Goal: Answer question/provide support: Share knowledge or assist other users

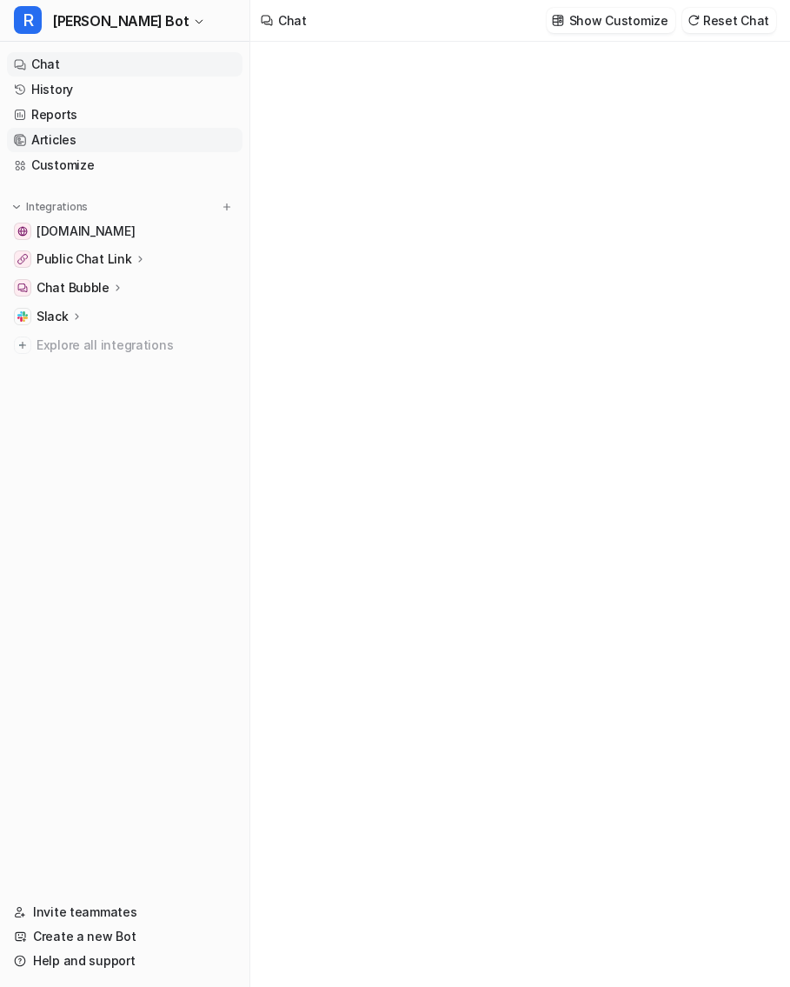
type textarea "**********"
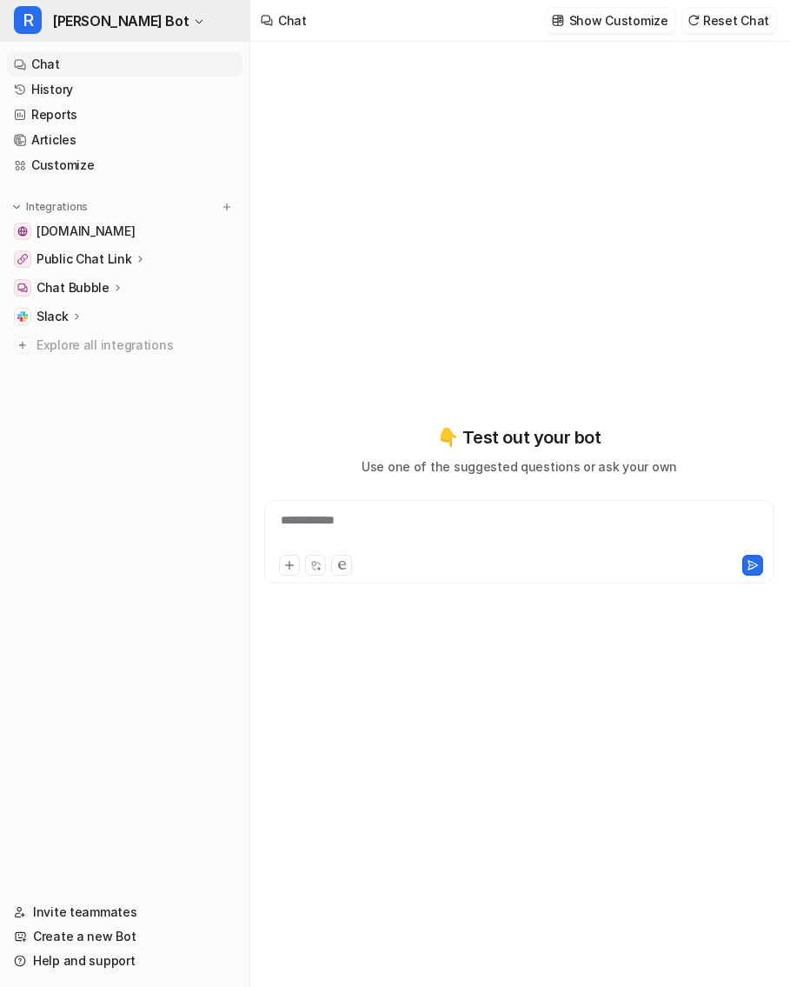
click at [88, 17] on span "[PERSON_NAME] Bot" at bounding box center [120, 21] width 137 height 24
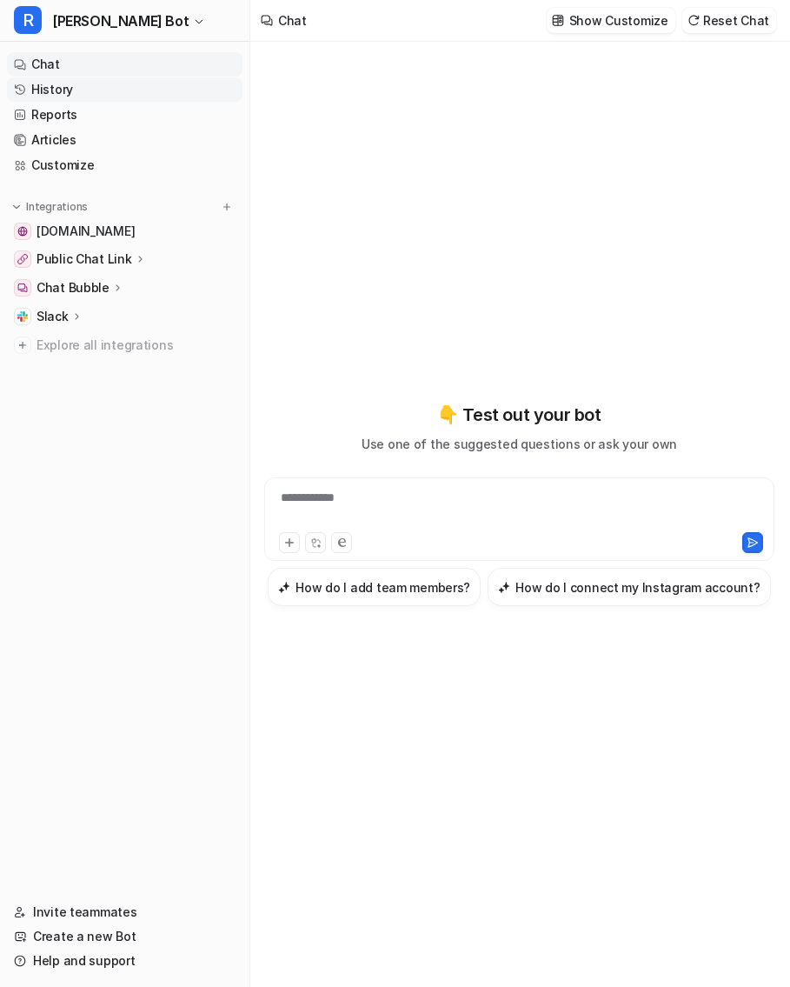
click at [80, 85] on link "History" at bounding box center [125, 89] width 236 height 24
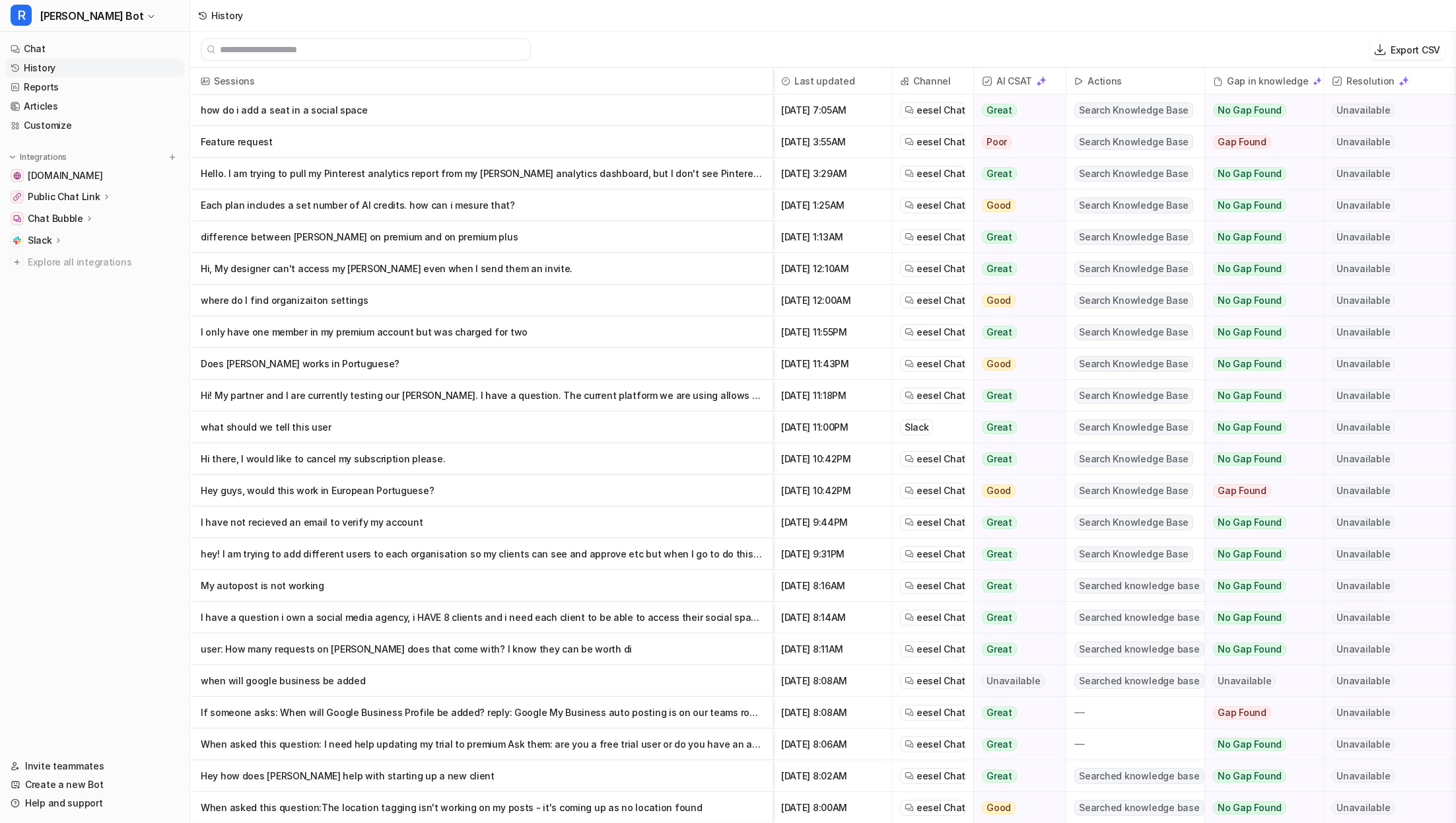
click at [599, 79] on img at bounding box center [1404, 81] width 11 height 11
click at [599, 84] on img at bounding box center [1404, 81] width 11 height 11
click at [599, 87] on div "Gap in knowledge" at bounding box center [1265, 81] width 108 height 27
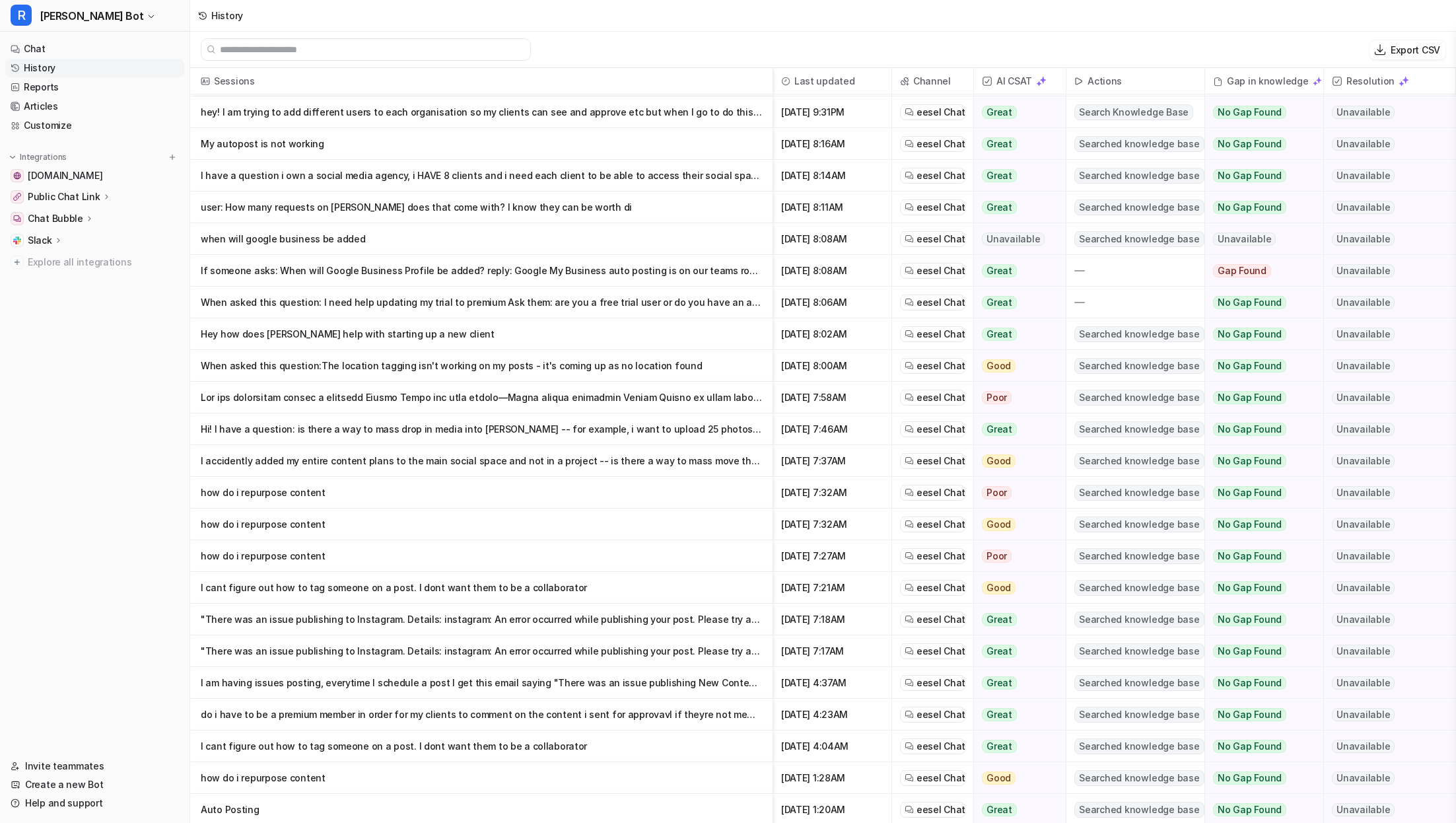
click at [599, 277] on p "If someone asks: When will Google Business Profile be added? reply: Google My B…" at bounding box center [481, 271] width 561 height 32
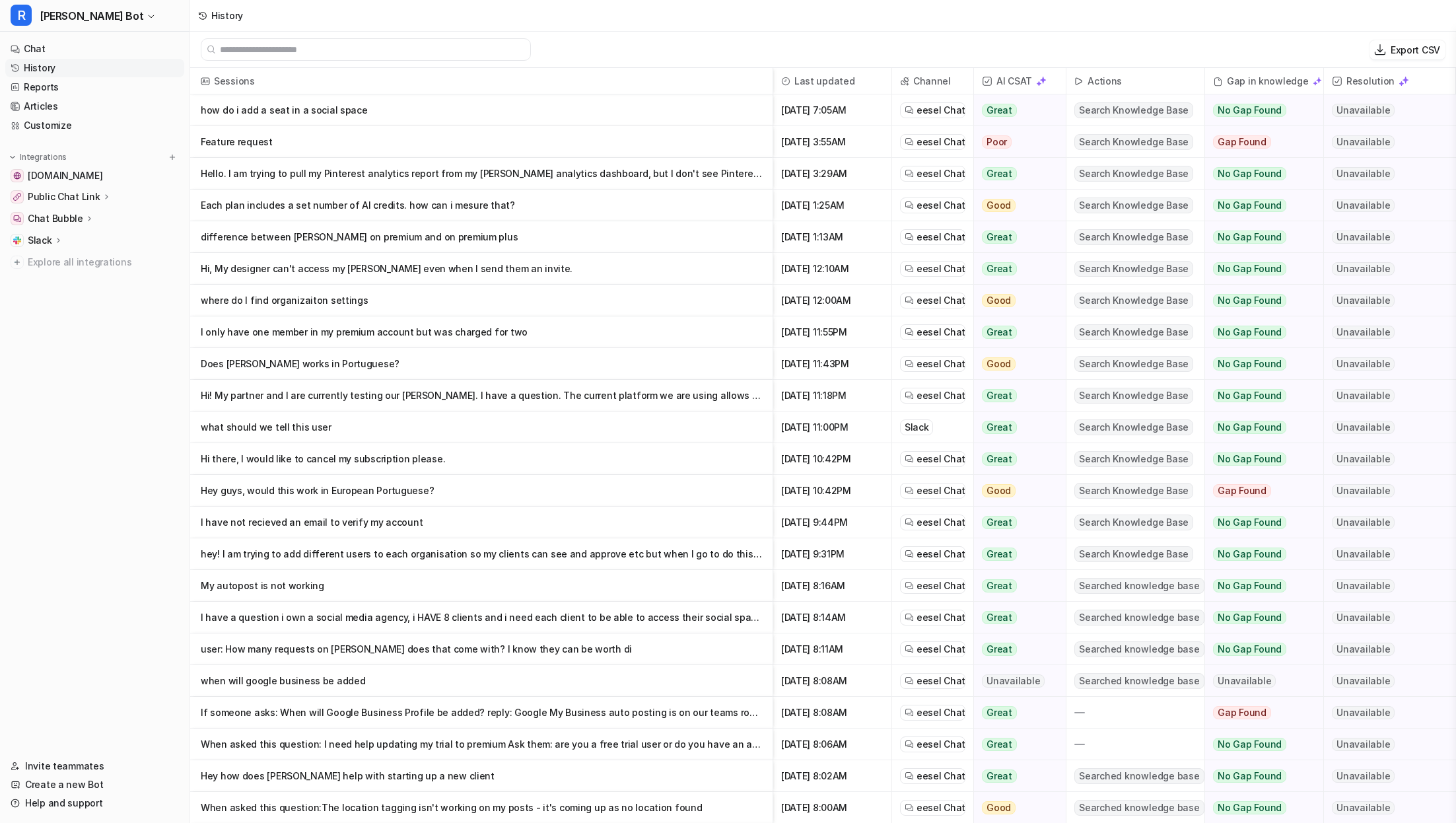
click at [599, 423] on p "what should we tell this user" at bounding box center [481, 428] width 561 height 32
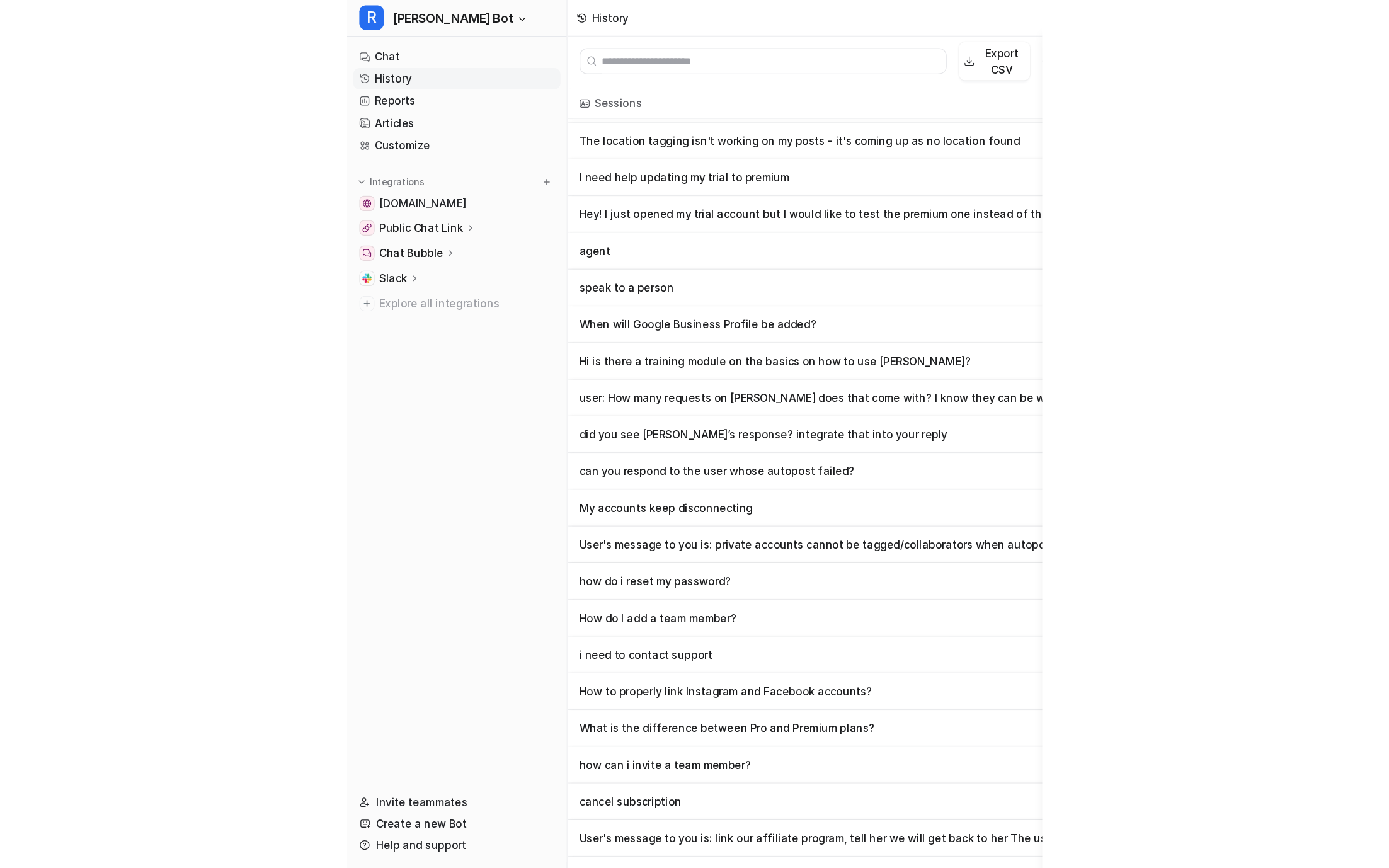
scroll to position [1327, 275]
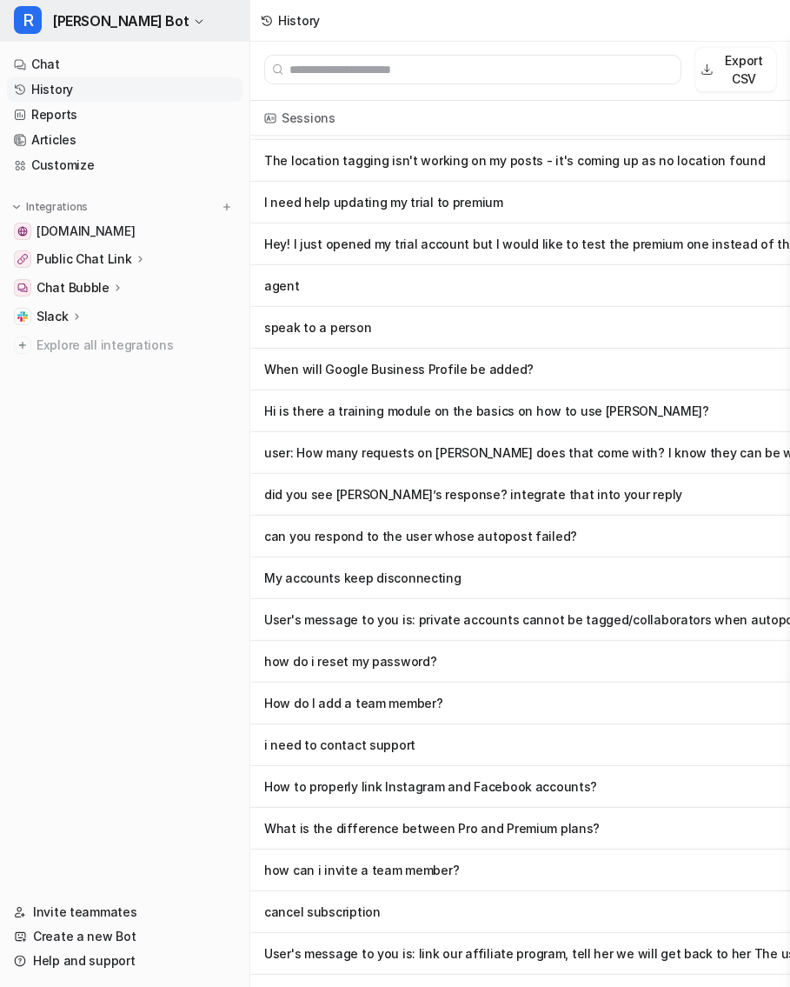
click at [97, 15] on span "[PERSON_NAME] Bot" at bounding box center [120, 21] width 137 height 24
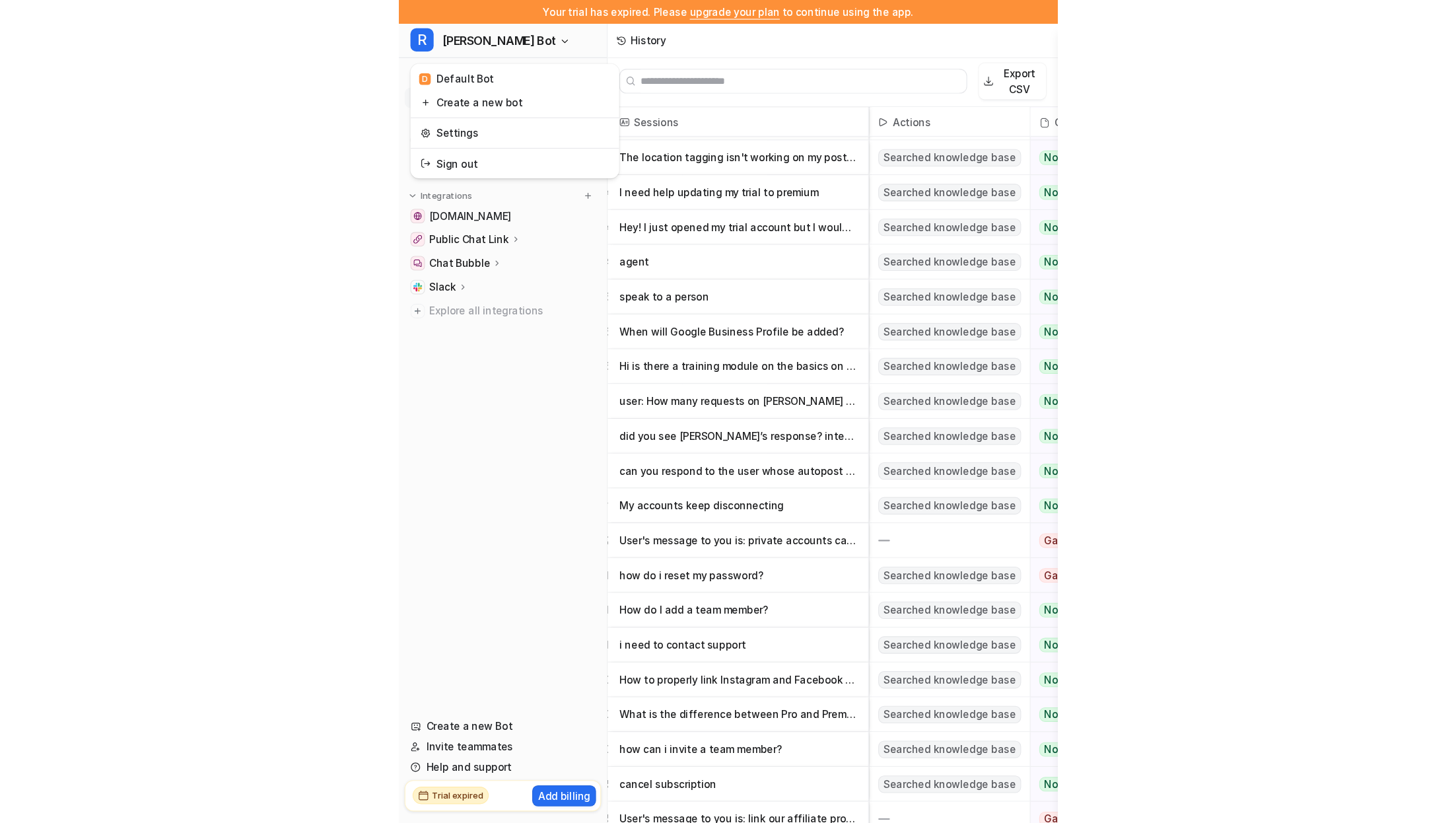
scroll to position [1306, 0]
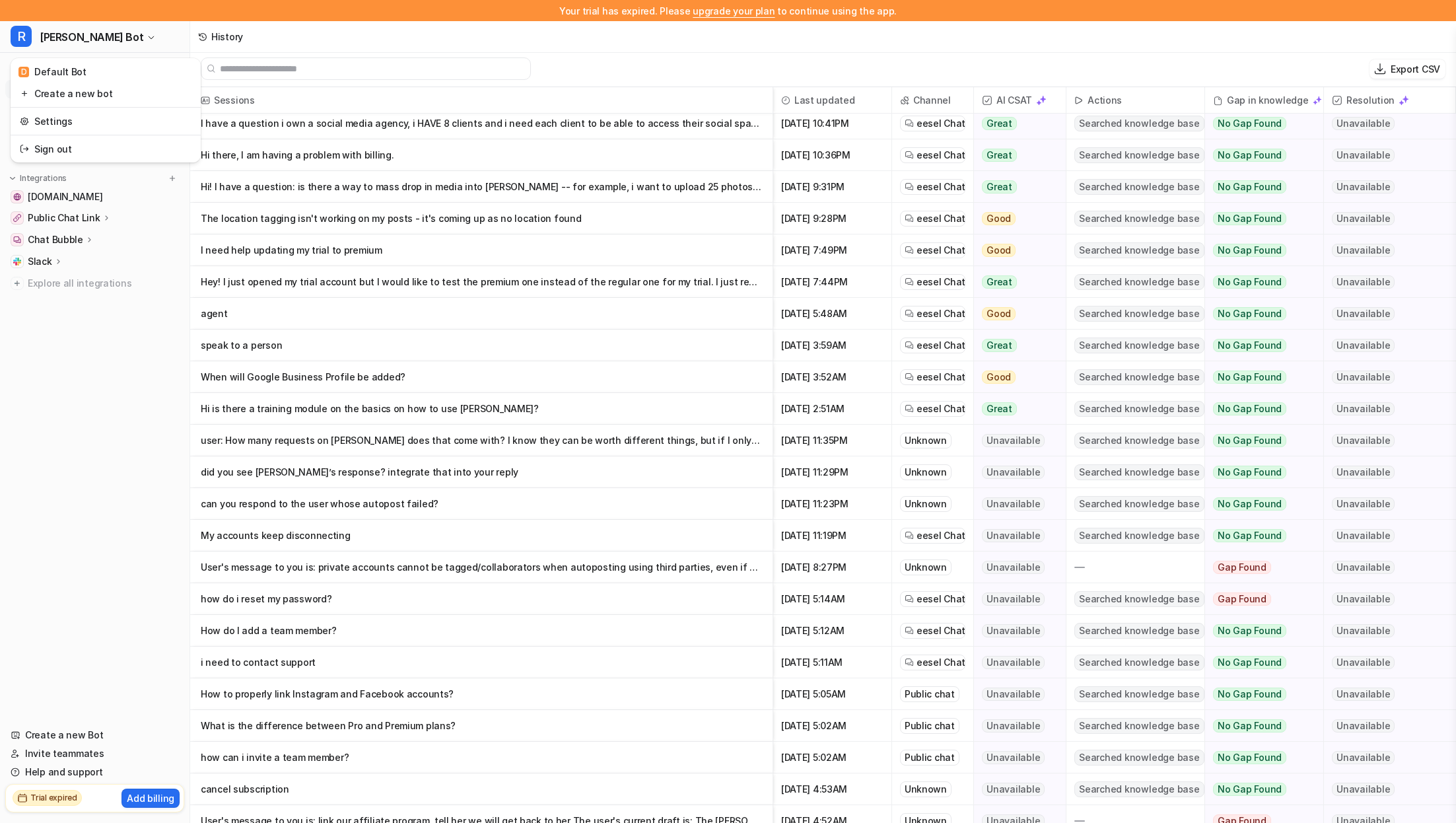
click at [599, 98] on div "Your trial has expired. Please upgrade your plan to continue using the app. R […" at bounding box center [728, 409] width 1456 height 823
click at [599, 441] on p "user: How many requests on [PERSON_NAME] does that come with? I know they can b…" at bounding box center [481, 441] width 561 height 32
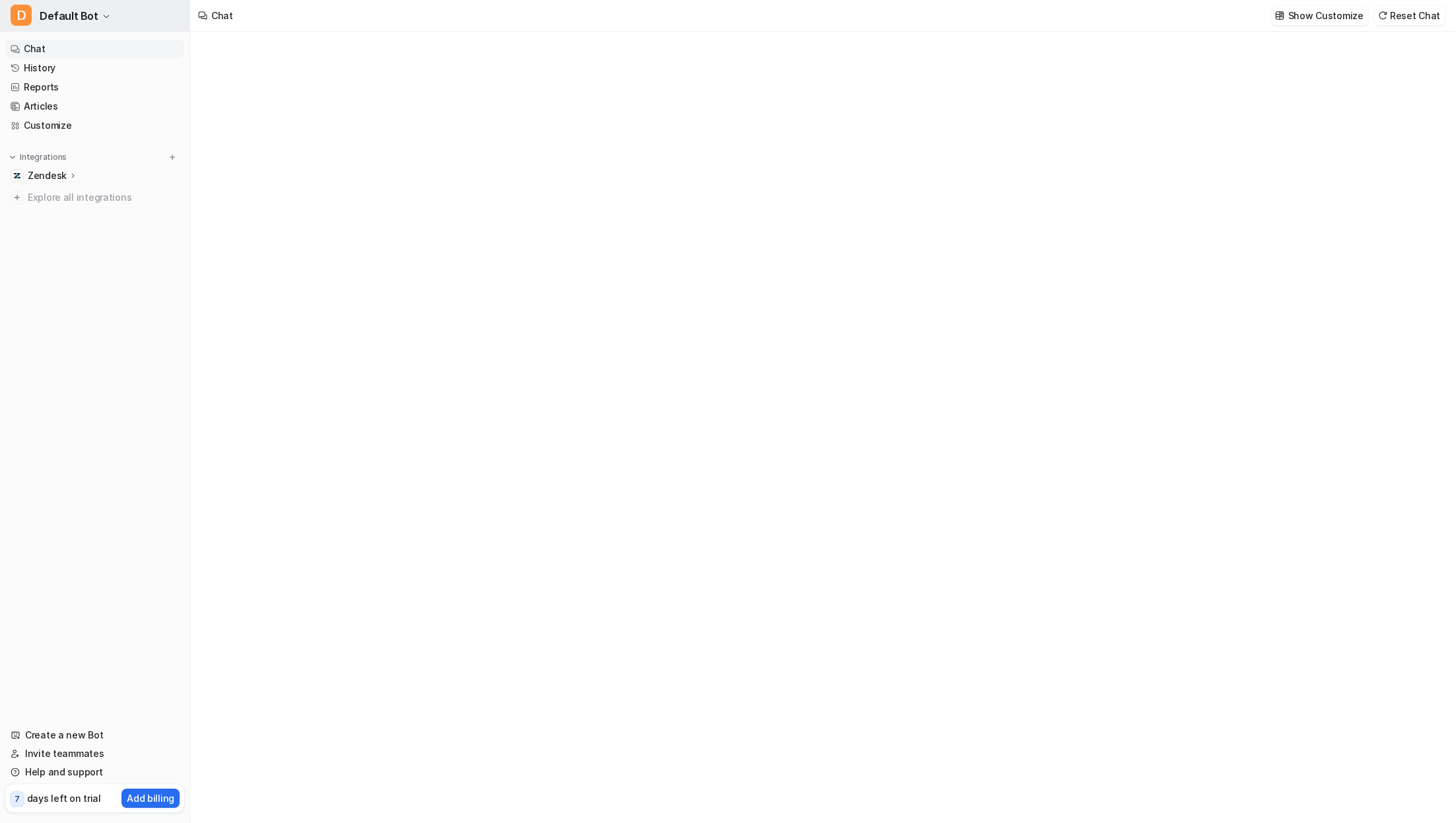
type textarea "**********"
click at [89, 19] on span "Default Bot" at bounding box center [68, 16] width 58 height 18
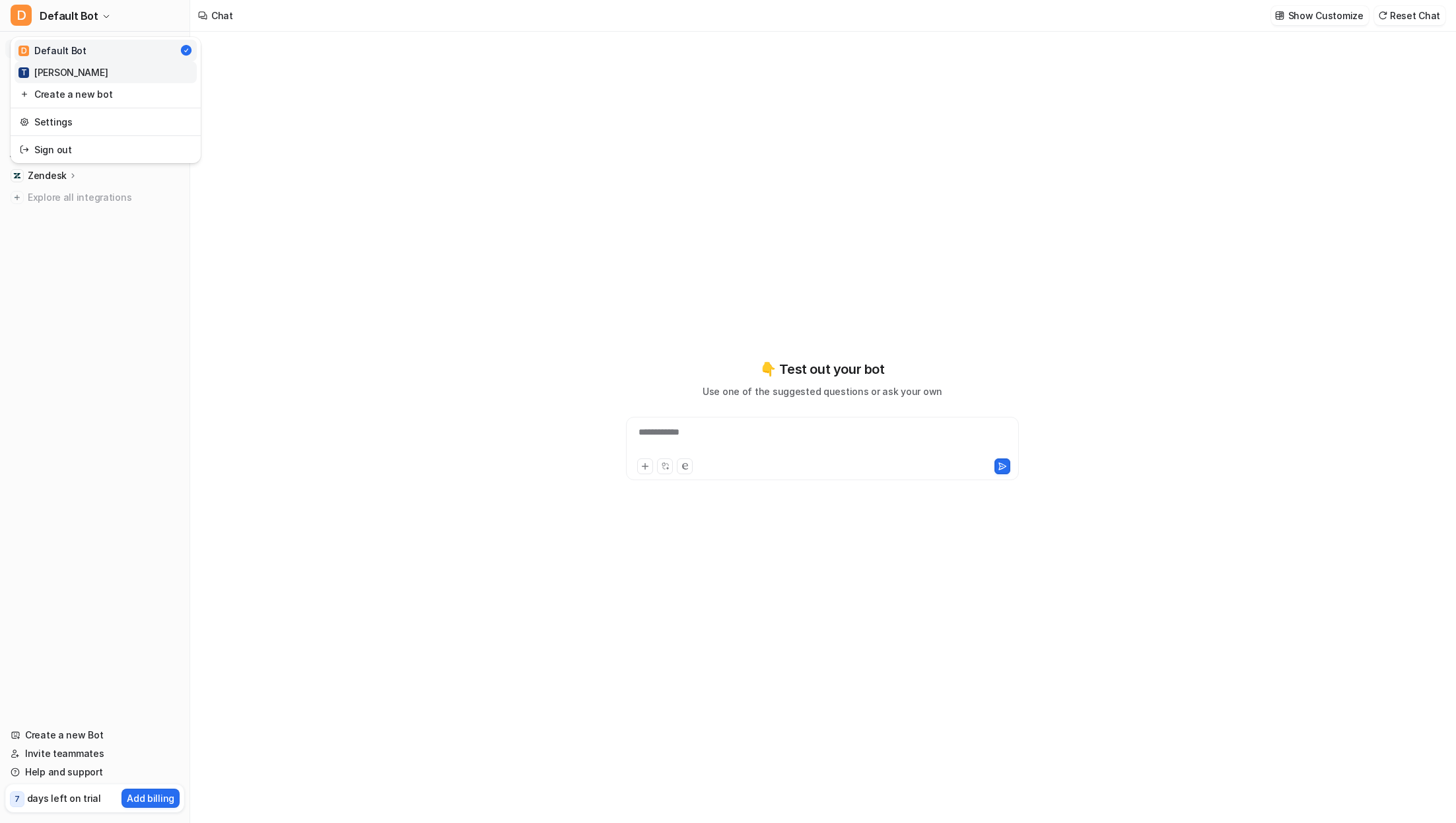
click at [82, 65] on link "T Trevor" at bounding box center [106, 72] width 182 height 22
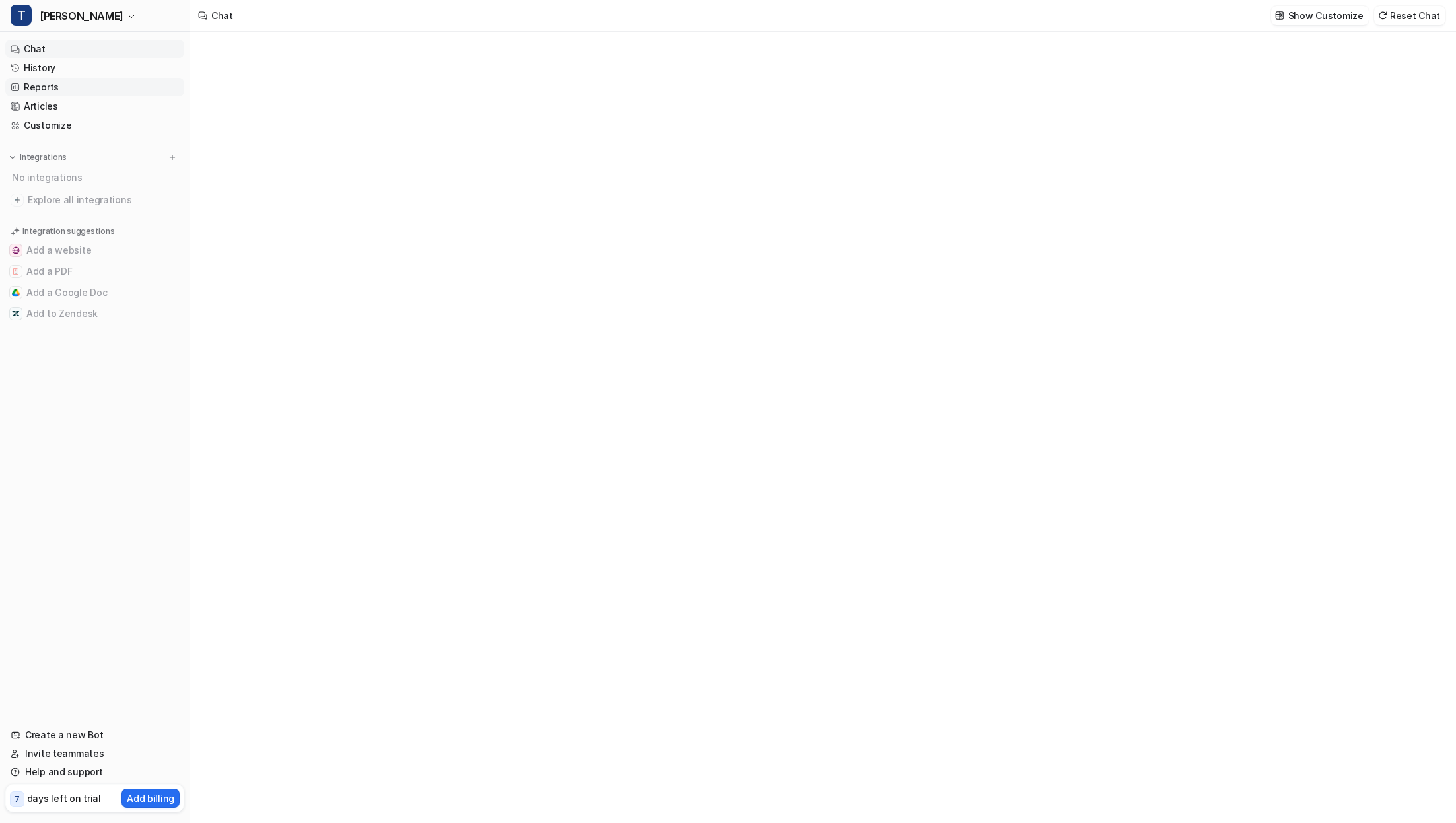
type textarea "**********"
click at [79, 68] on link "History" at bounding box center [95, 68] width 179 height 18
click at [71, 87] on link "Reports" at bounding box center [95, 87] width 179 height 18
click at [240, 48] on button "1M" at bounding box center [242, 46] width 27 height 18
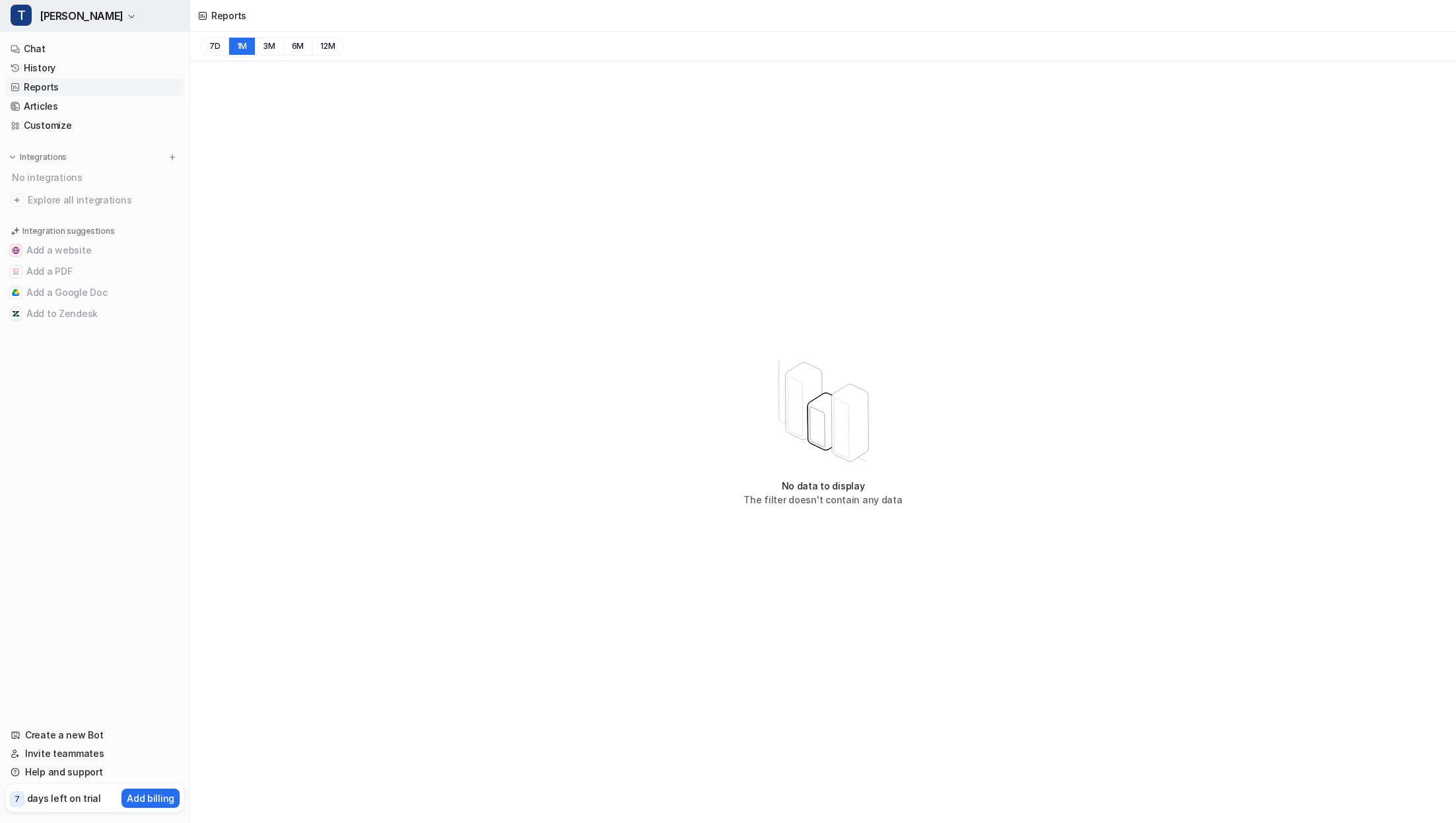
click at [71, 15] on span "Trevor" at bounding box center [81, 16] width 84 height 18
click at [90, 49] on link "D Default Bot" at bounding box center [106, 50] width 182 height 22
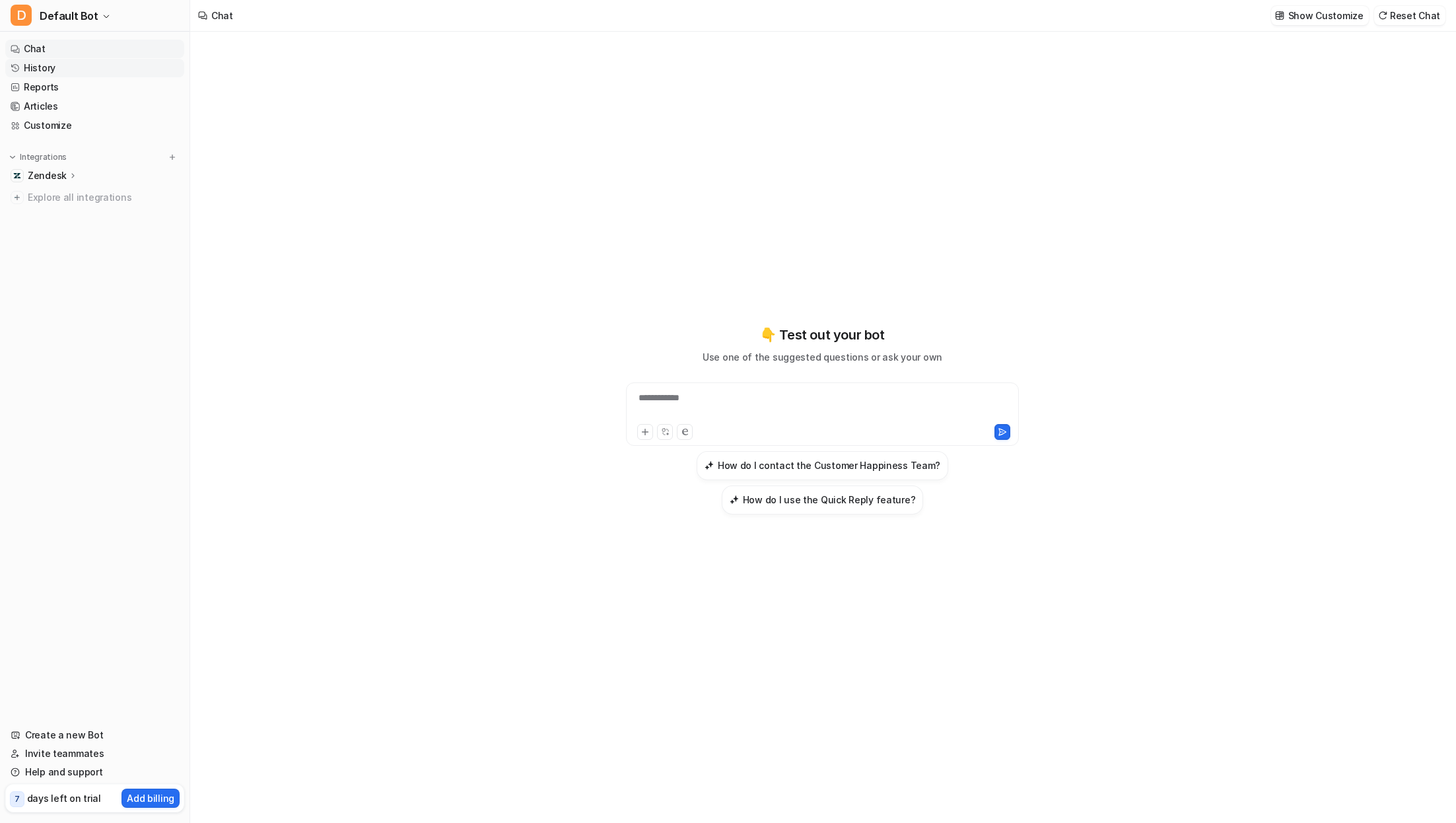
click at [77, 71] on link "History" at bounding box center [95, 68] width 179 height 18
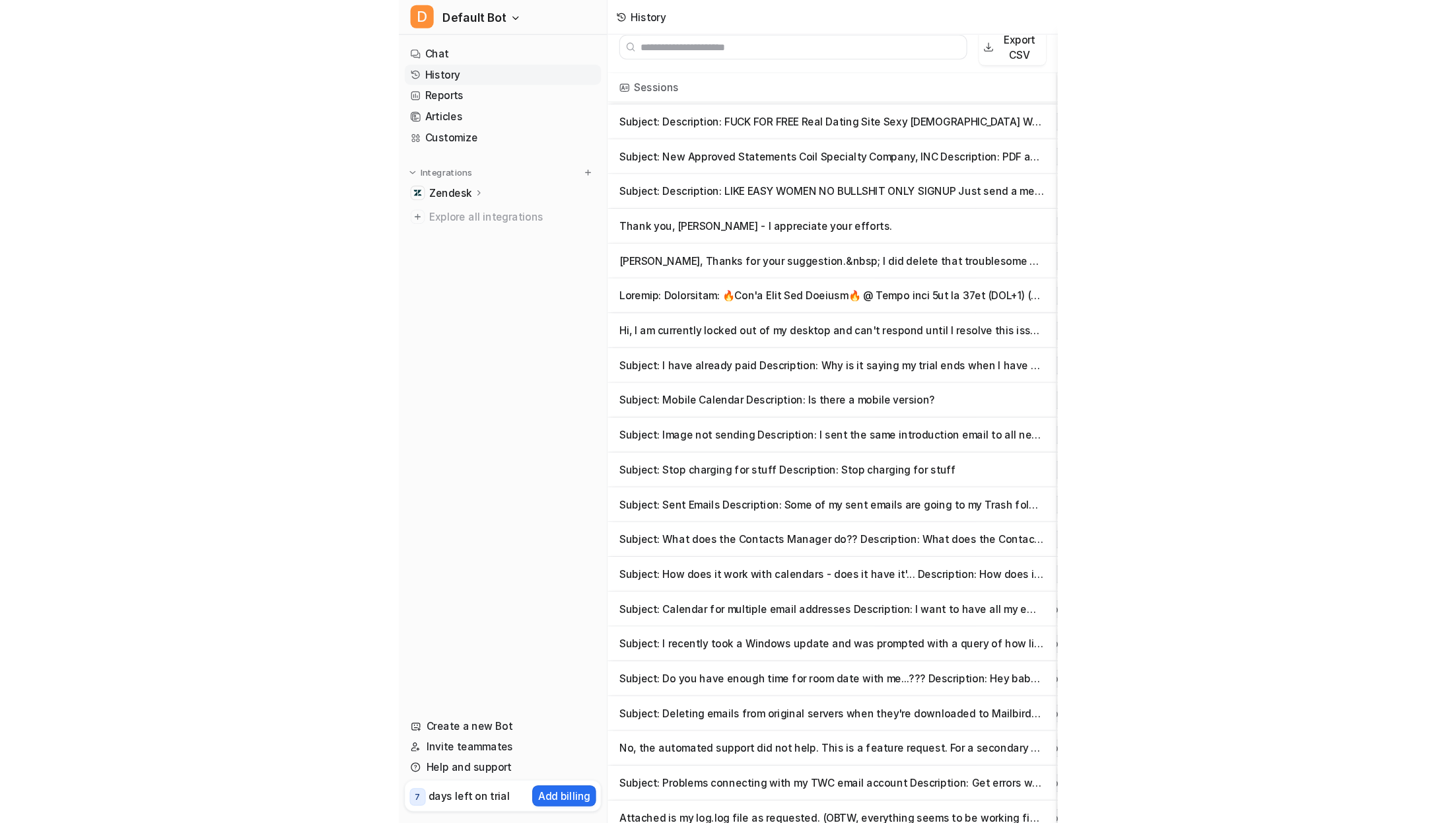
scroll to position [918, 0]
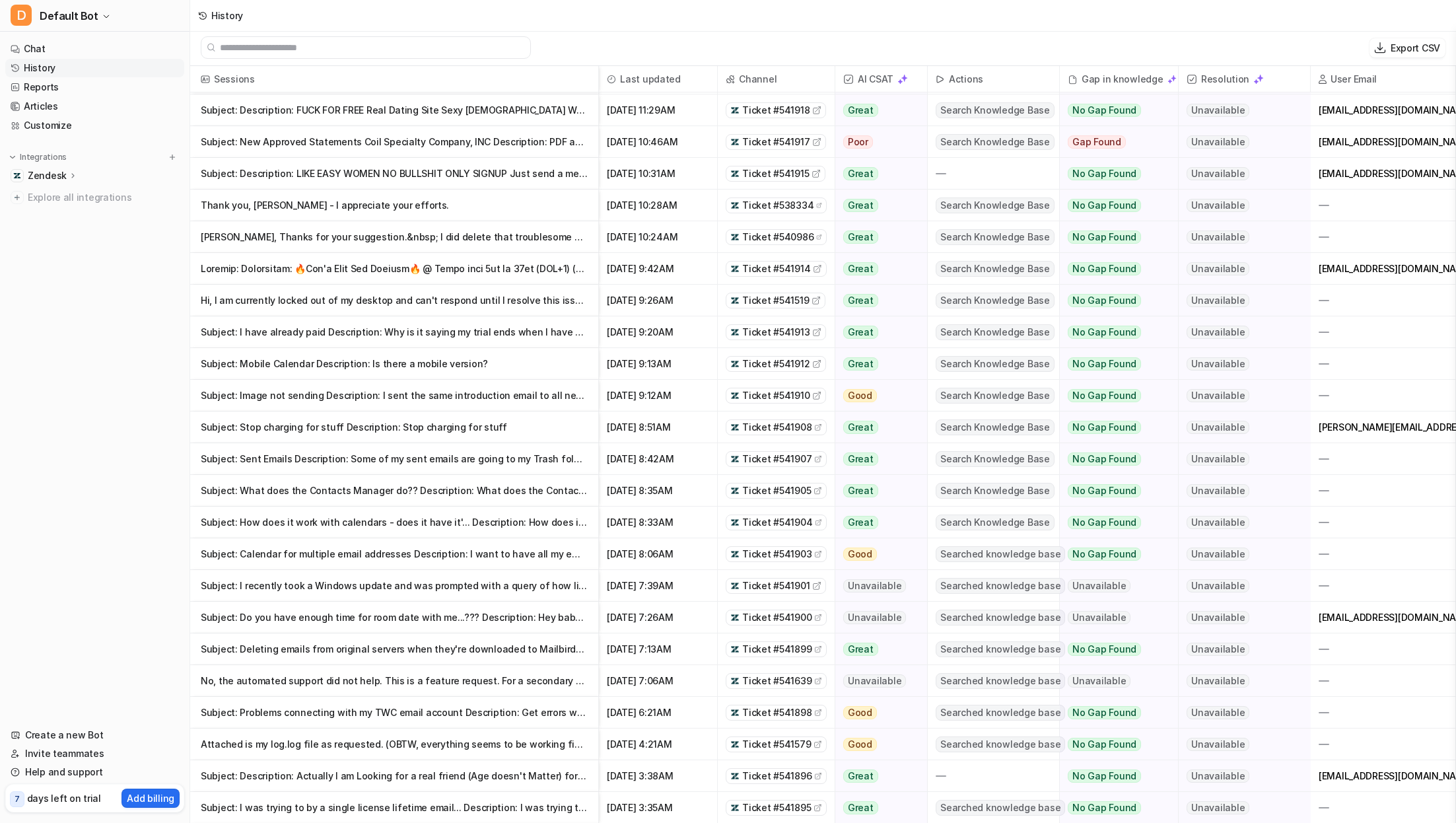
click at [1253, 80] on img at bounding box center [1259, 79] width 11 height 11
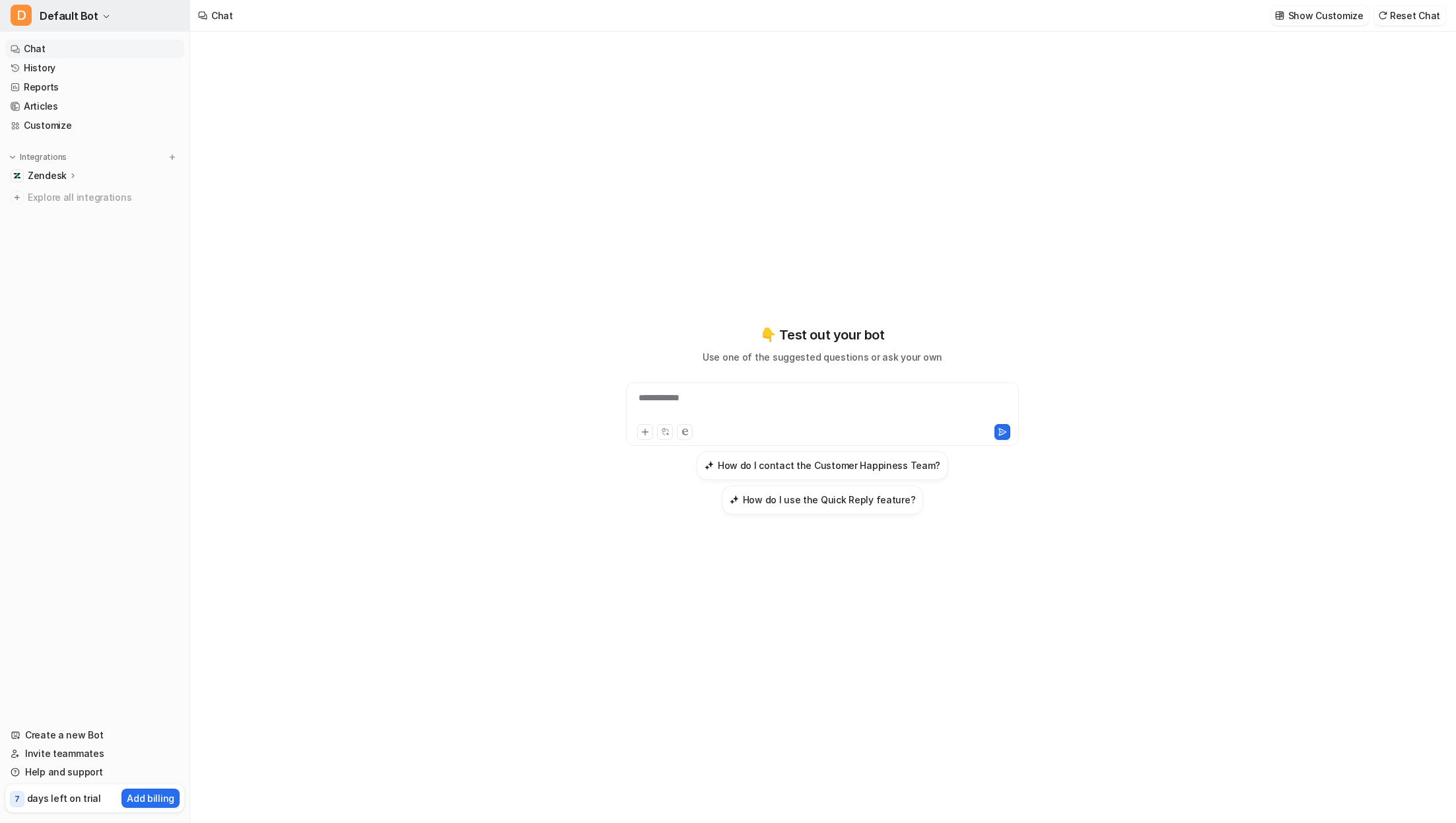
click at [81, 23] on span "Default Bot" at bounding box center [68, 16] width 58 height 18
click at [80, 74] on link "T Trevor" at bounding box center [106, 72] width 182 height 22
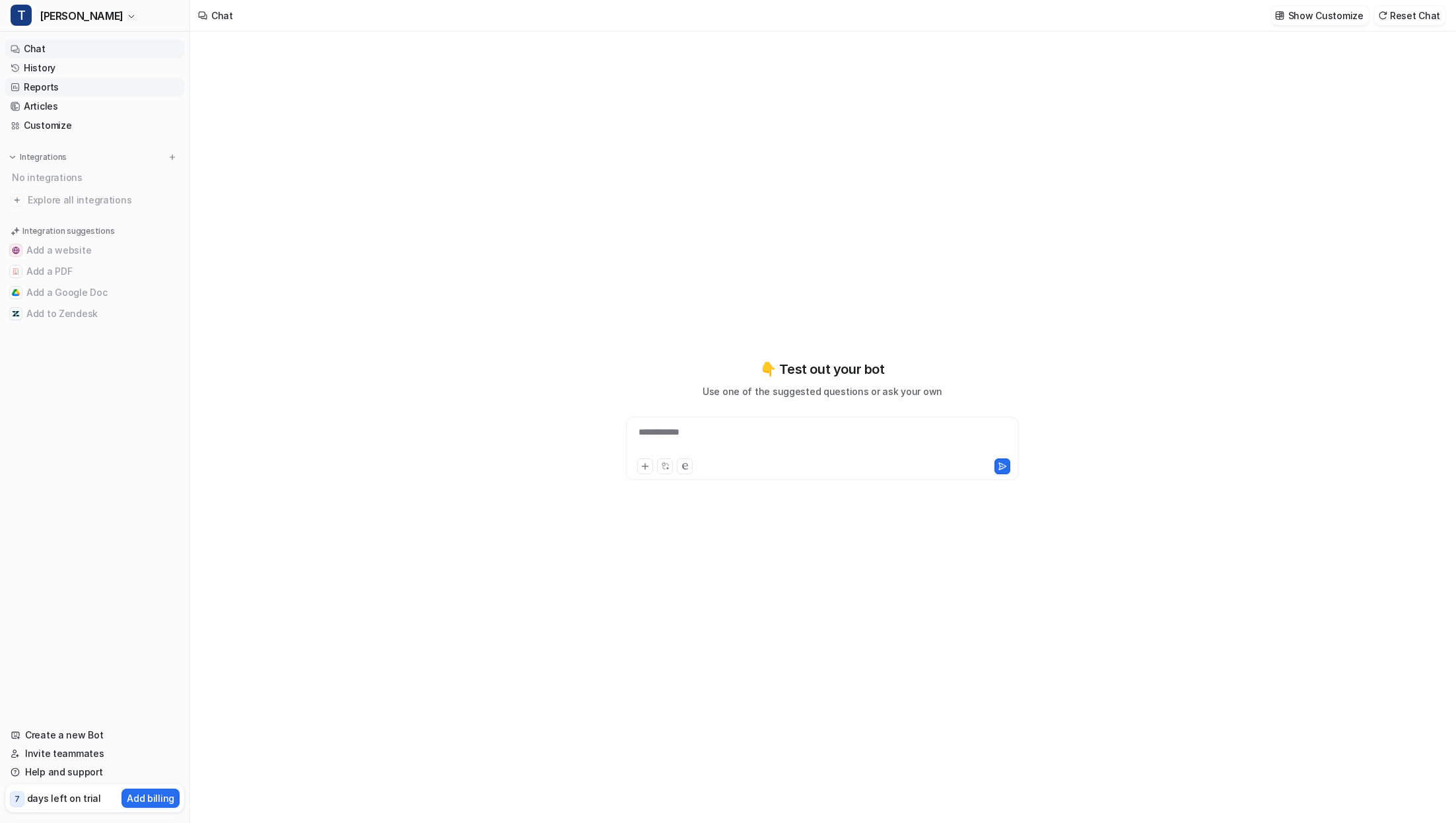
click at [109, 81] on link "Reports" at bounding box center [95, 87] width 179 height 18
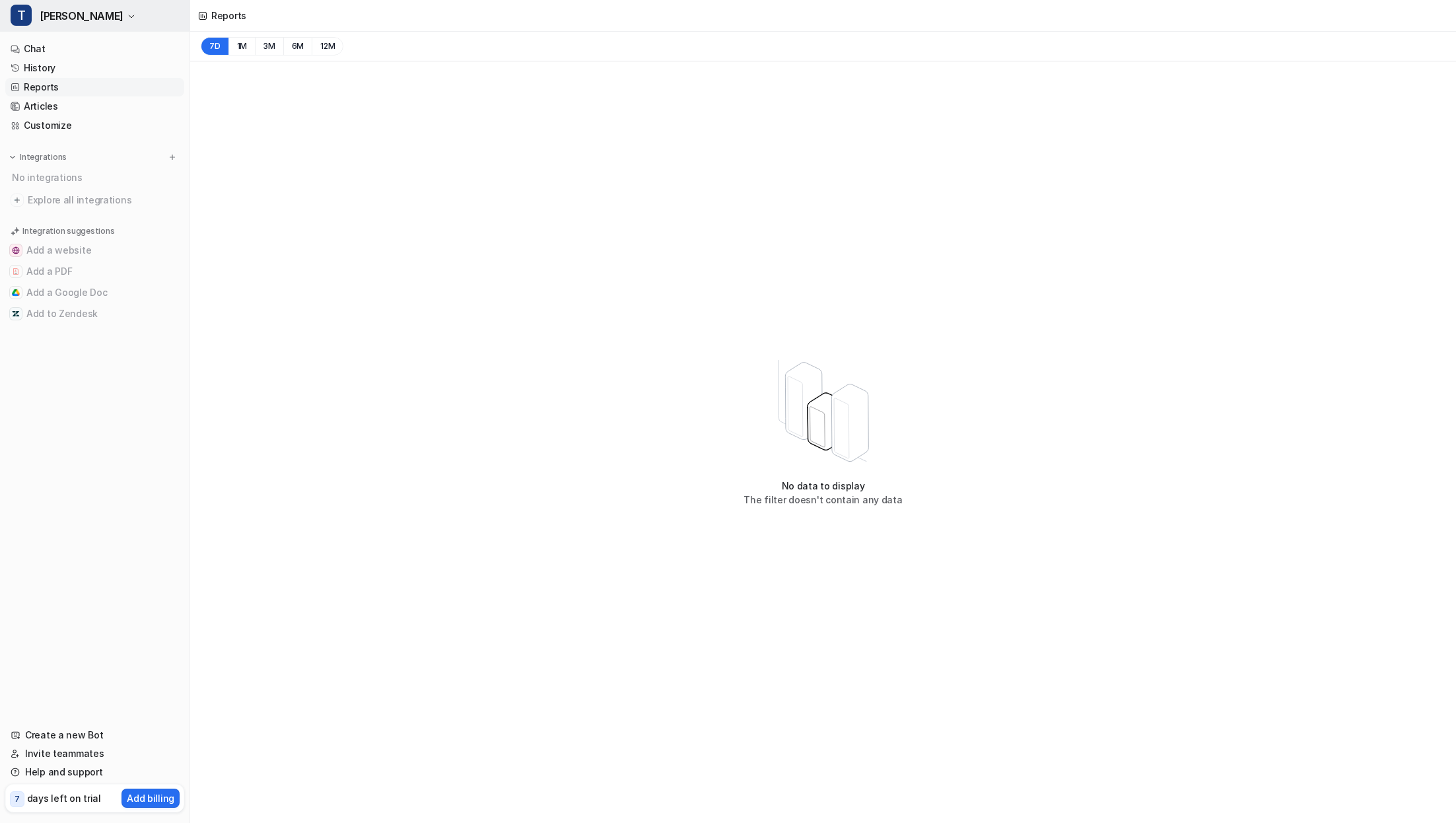
click at [97, 24] on button "T Trevor" at bounding box center [95, 16] width 190 height 32
click at [107, 52] on link "D Default Bot" at bounding box center [106, 50] width 182 height 22
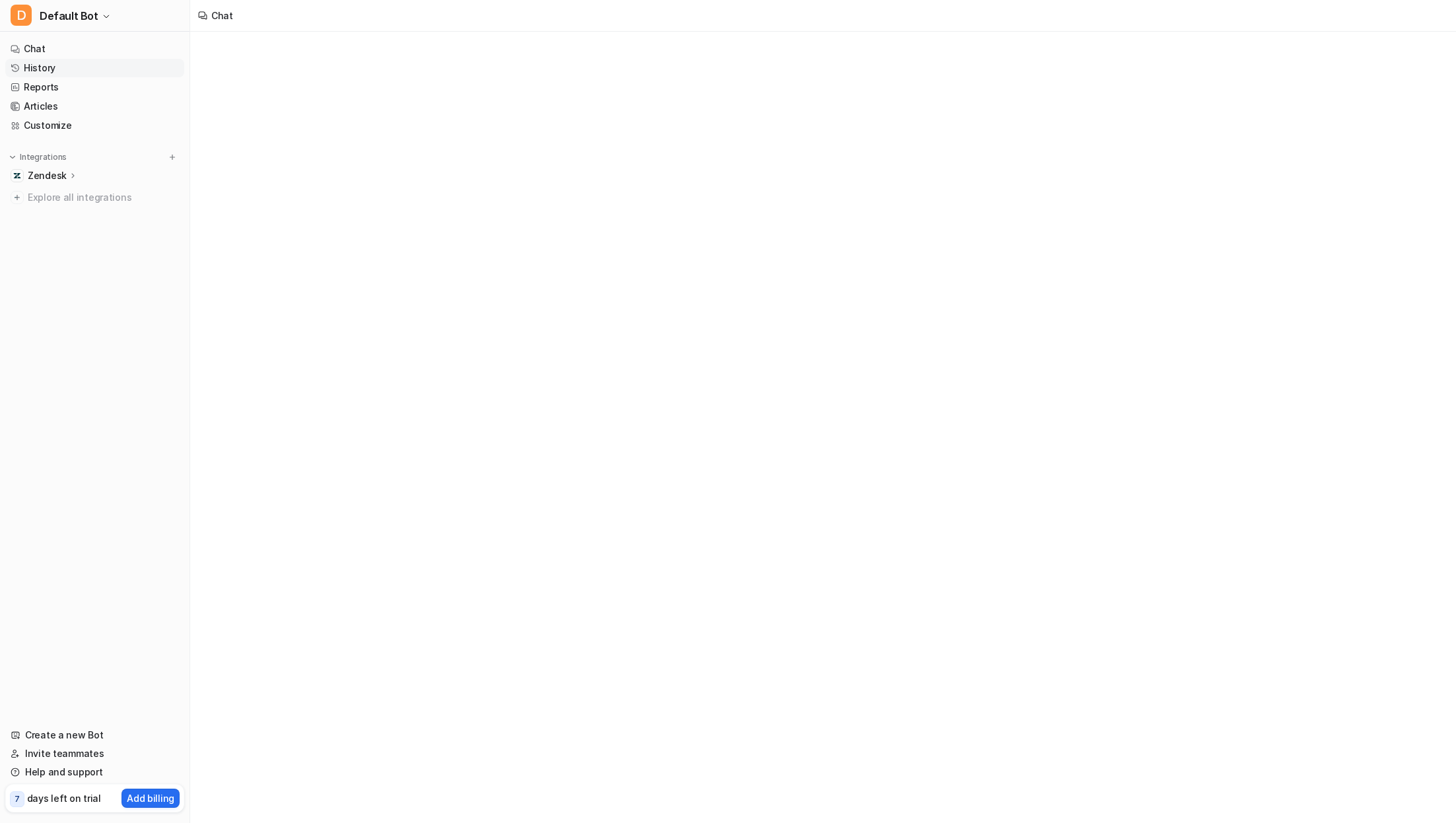
click at [96, 72] on link "History" at bounding box center [95, 68] width 179 height 18
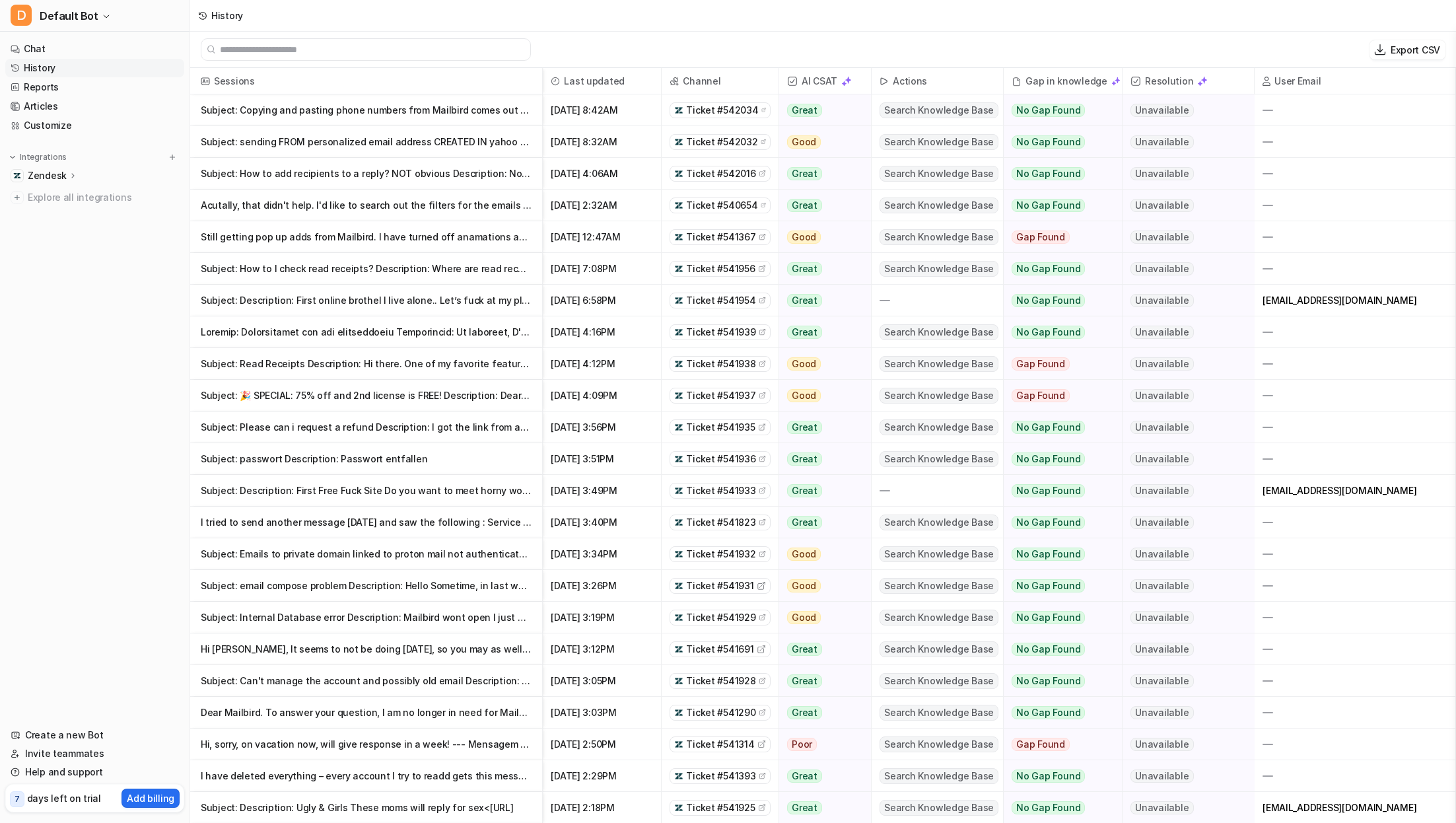
click at [488, 112] on p "Subject: Copying and pasting phone numbers from Mailbird comes out gibberish. D" at bounding box center [366, 110] width 331 height 32
click at [434, 102] on p "Subject: Copying and pasting phone numbers from Mailbird comes out gibberish. D" at bounding box center [366, 110] width 331 height 32
click at [400, 109] on p "Subject: Copying and pasting phone numbers from Mailbird comes out gibberish. D" at bounding box center [366, 110] width 331 height 32
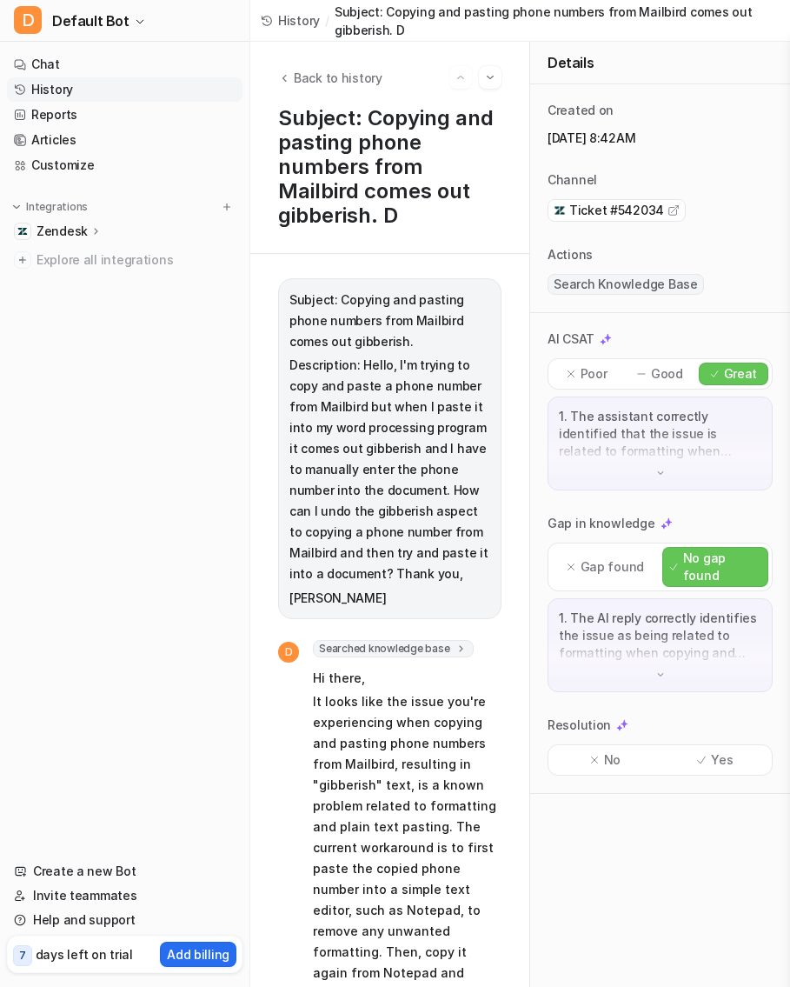
click at [705, 756] on icon at bounding box center [702, 759] width 8 height 7
click at [299, 76] on span "Back to history" at bounding box center [338, 78] width 89 height 18
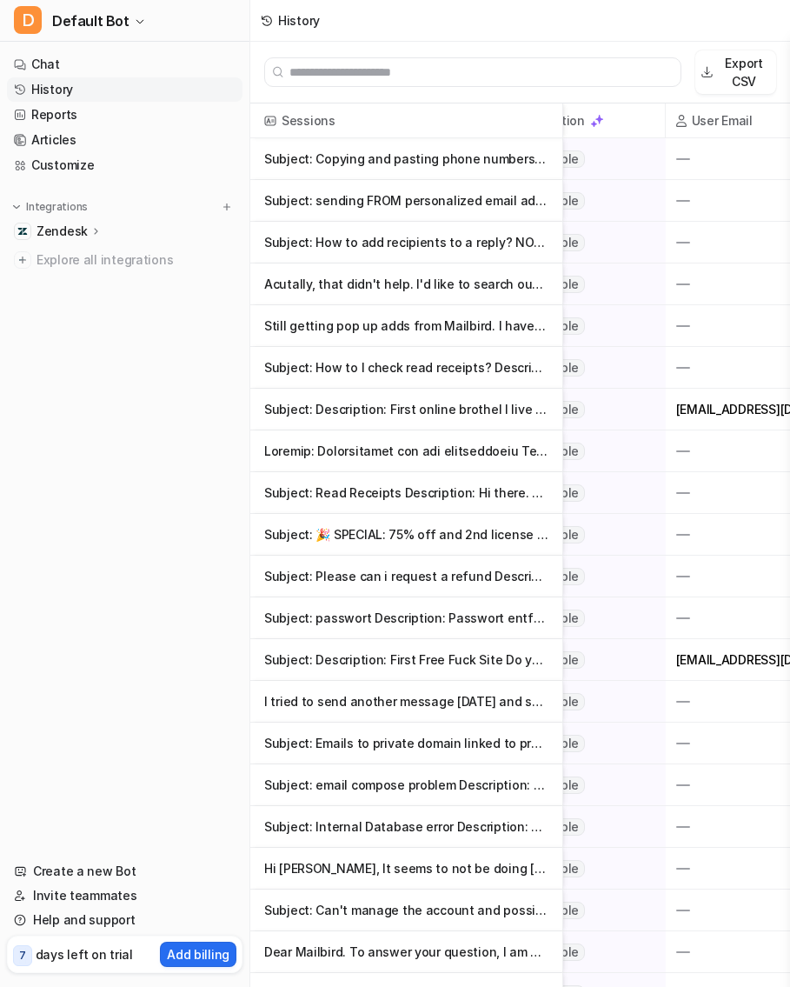
scroll to position [0, 769]
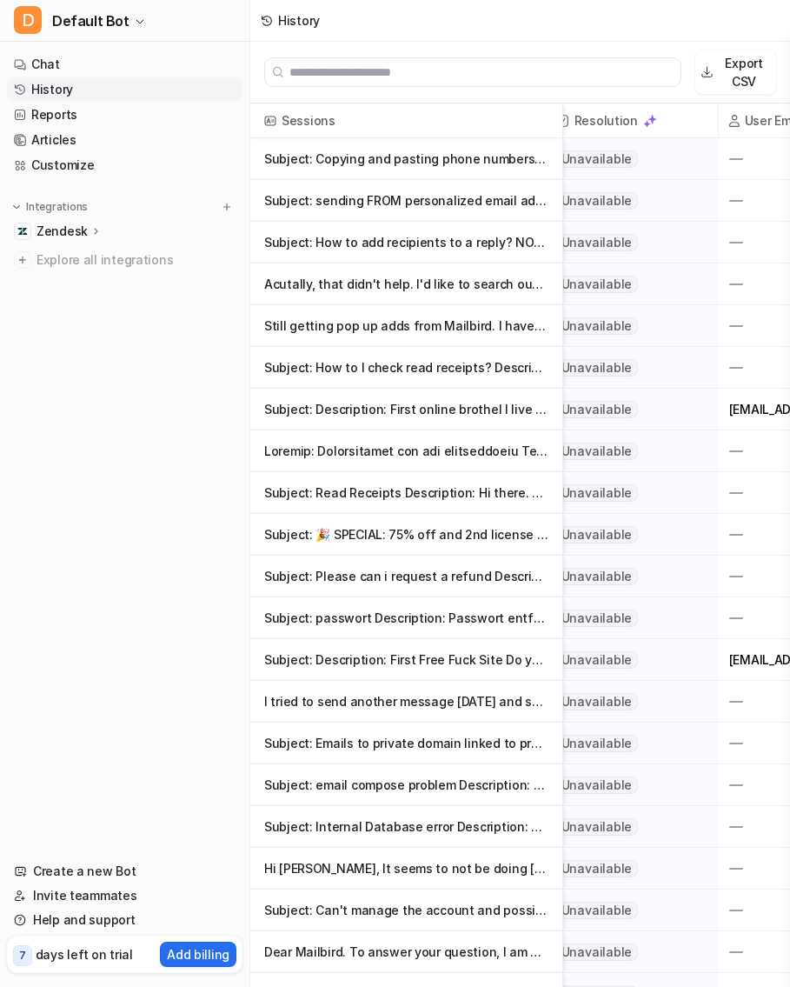
click at [479, 160] on p "Subject: Copying and pasting phone numbers from Mailbird comes out gibberish. D" at bounding box center [406, 159] width 284 height 42
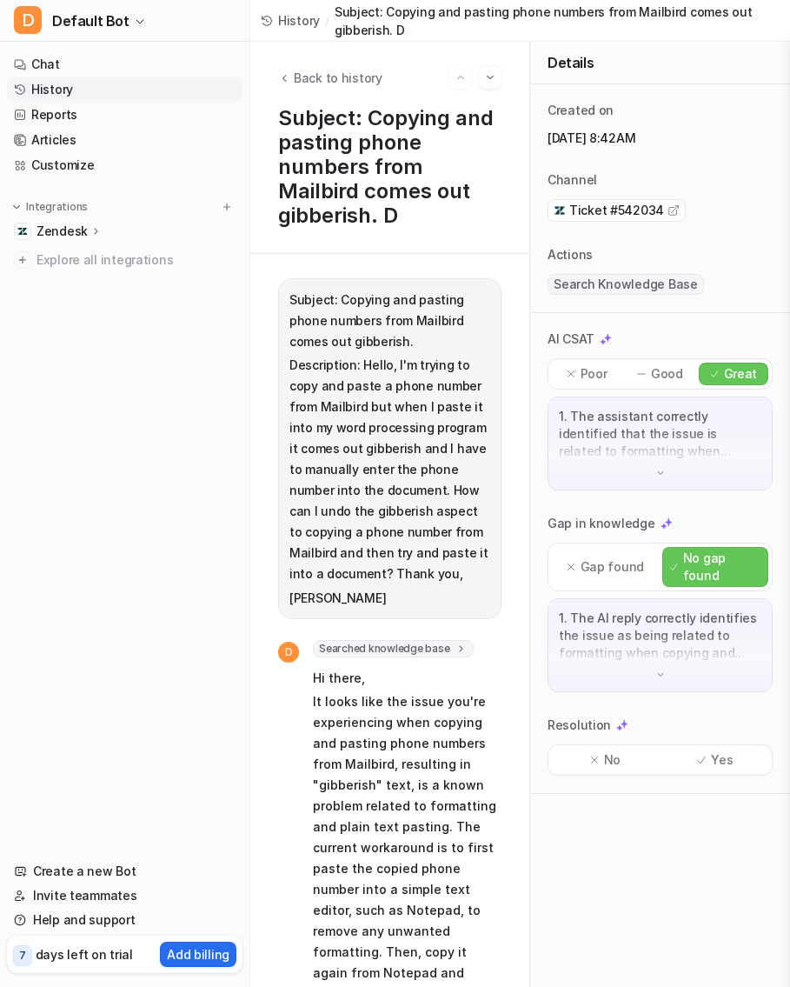
click at [616, 719] on img at bounding box center [622, 725] width 12 height 12
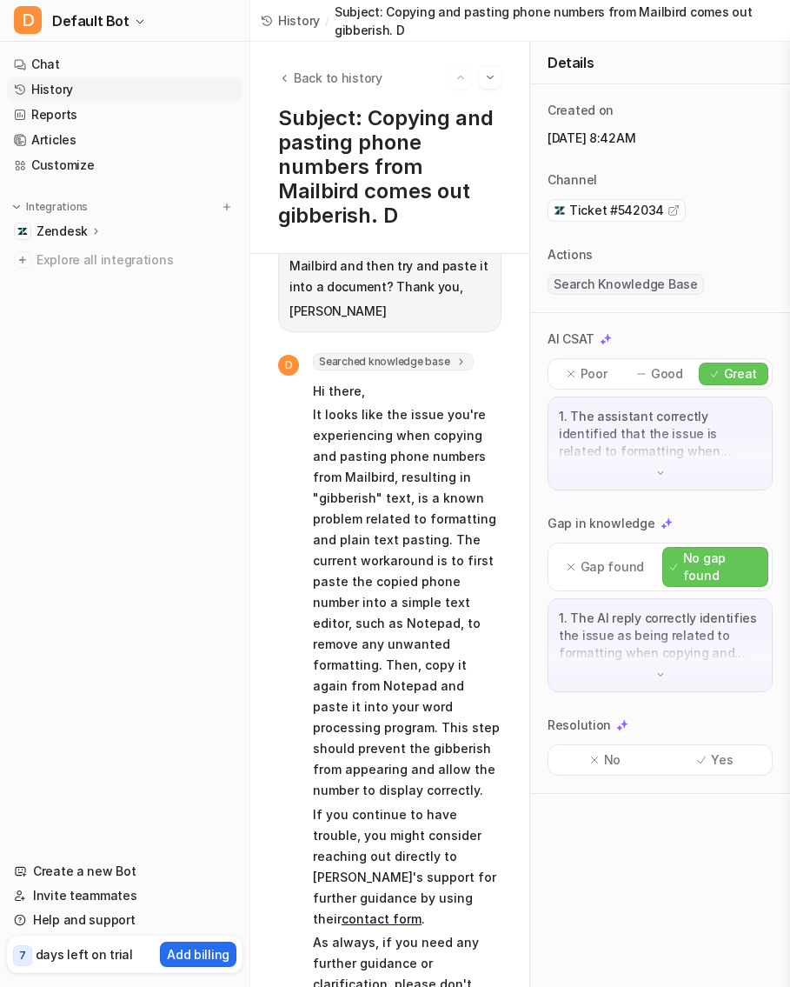
scroll to position [339, 0]
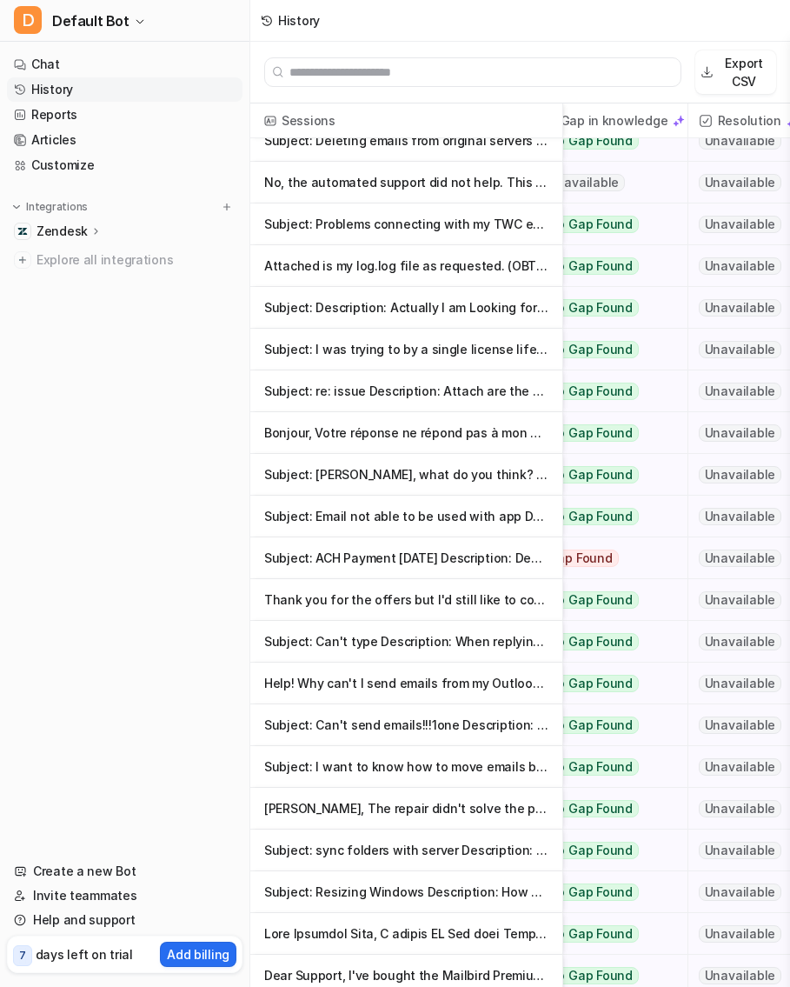
scroll to position [2055, 626]
